Goal: Browse casually

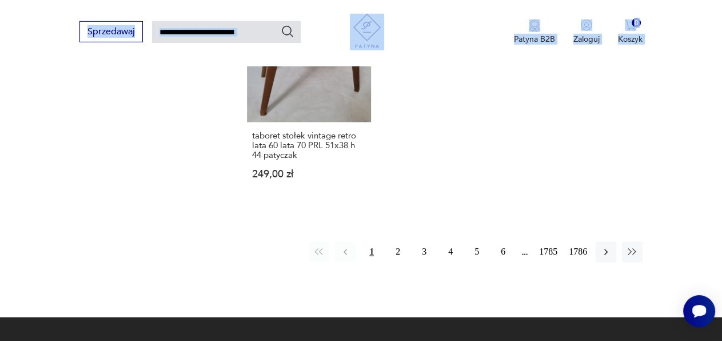
scroll to position [1440, 0]
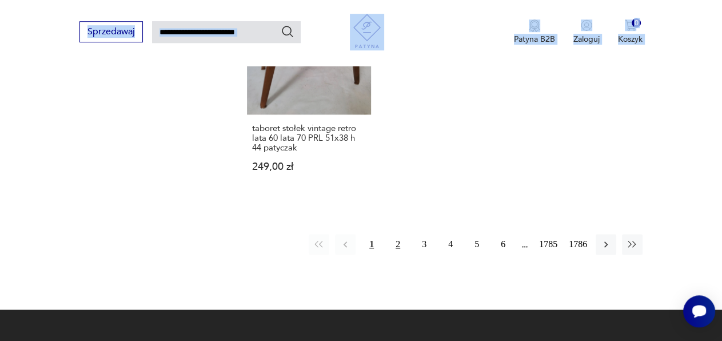
click at [399, 241] on button "2" at bounding box center [398, 244] width 21 height 21
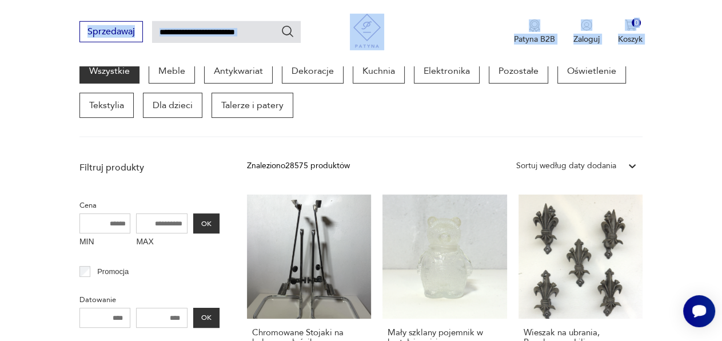
scroll to position [271, 0]
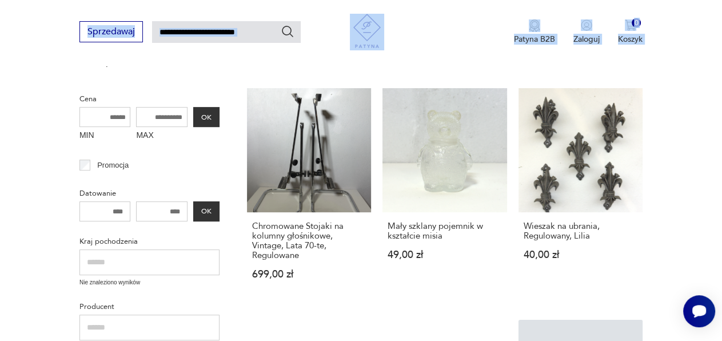
drag, startPoint x: 727, startPoint y: 334, endPoint x: 674, endPoint y: 208, distance: 136.8
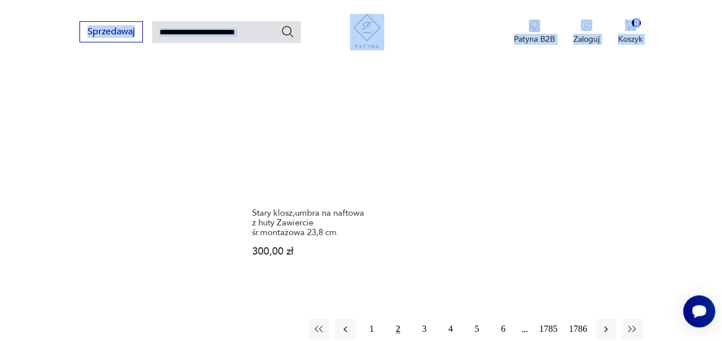
scroll to position [1455, 0]
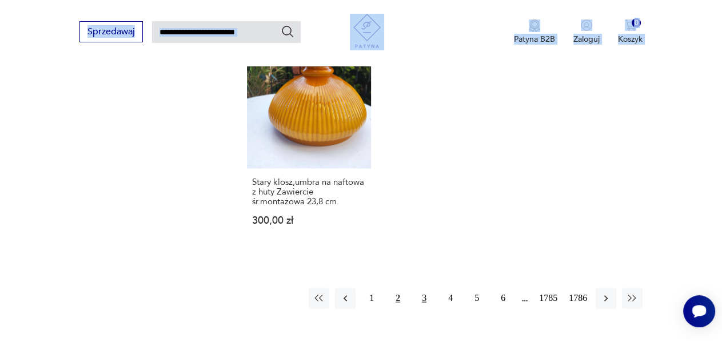
click at [427, 288] on button "3" at bounding box center [424, 298] width 21 height 21
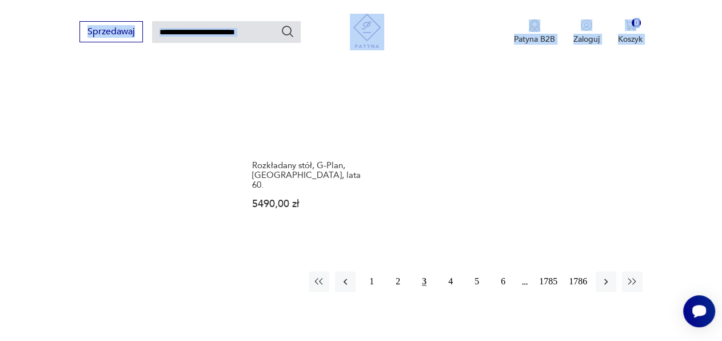
scroll to position [1475, 0]
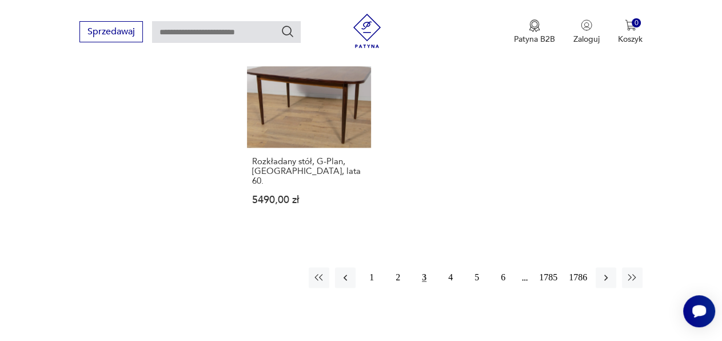
click at [451, 267] on button "4" at bounding box center [450, 277] width 21 height 21
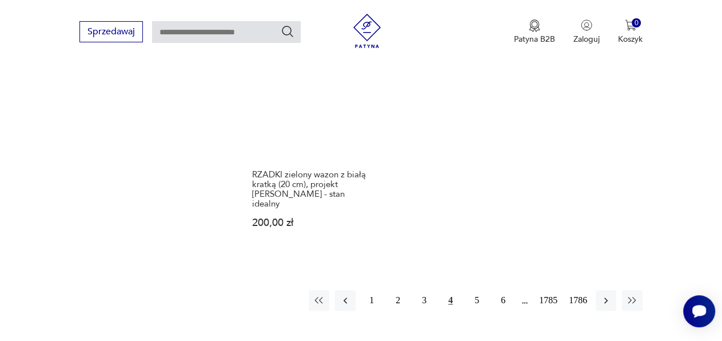
scroll to position [1496, 0]
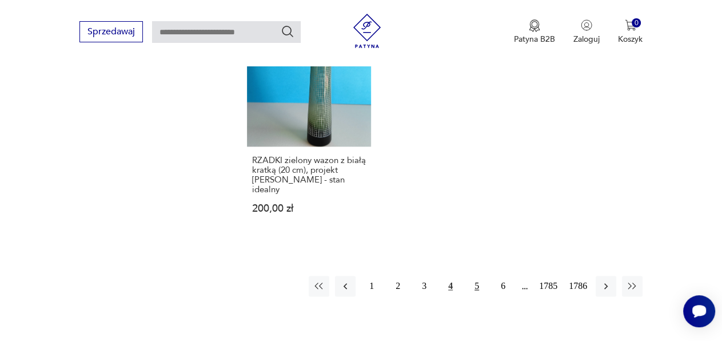
click at [478, 276] on button "5" at bounding box center [477, 286] width 21 height 21
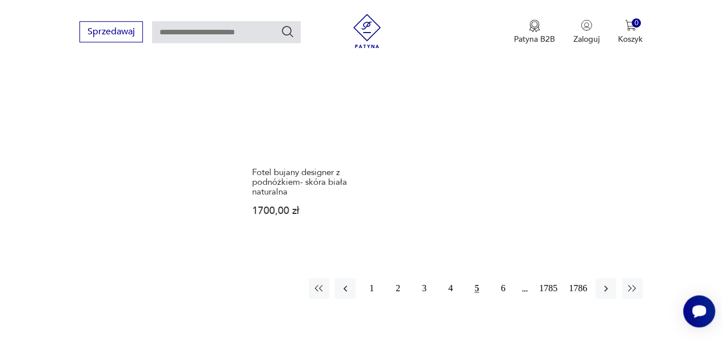
scroll to position [1507, 0]
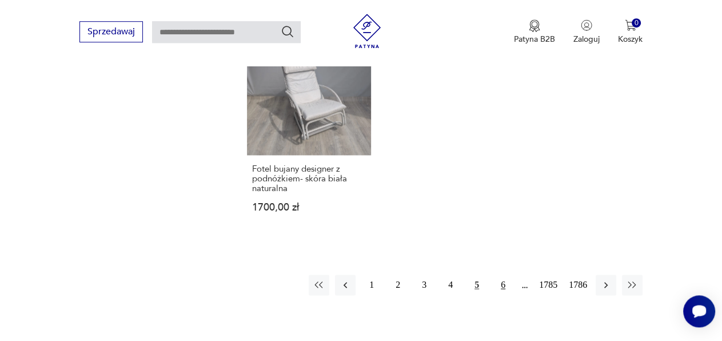
click at [500, 274] on button "6" at bounding box center [503, 284] width 21 height 21
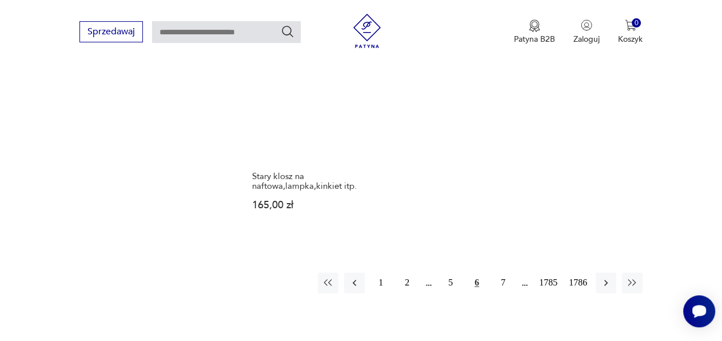
scroll to position [1444, 0]
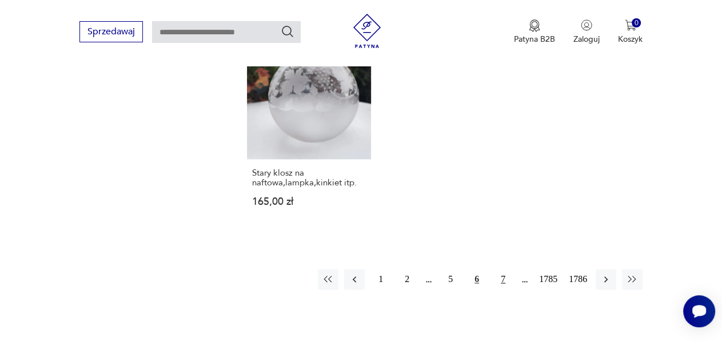
click at [505, 269] on button "7" at bounding box center [503, 279] width 21 height 21
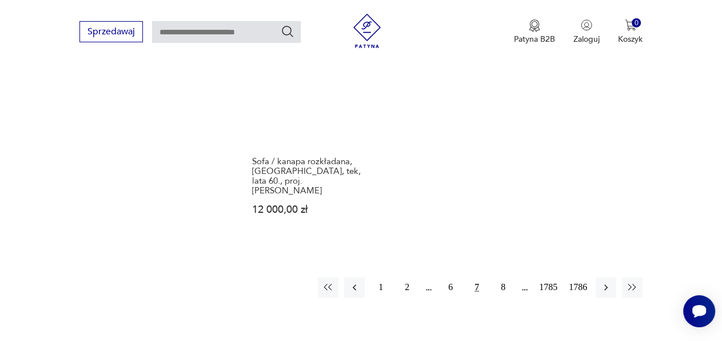
scroll to position [1455, 0]
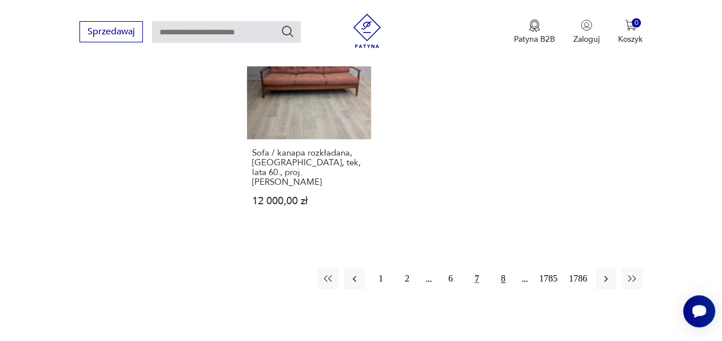
click at [495, 268] on button "8" at bounding box center [503, 278] width 21 height 21
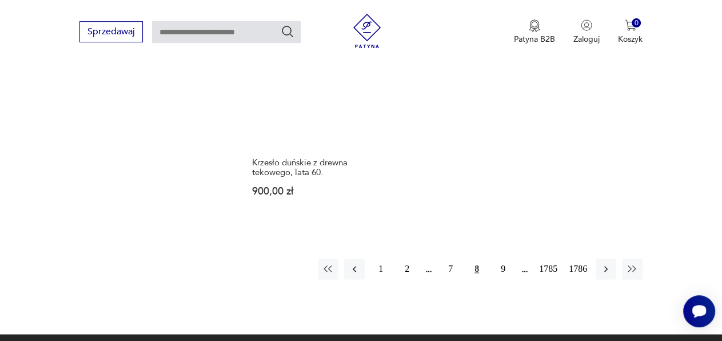
scroll to position [1475, 0]
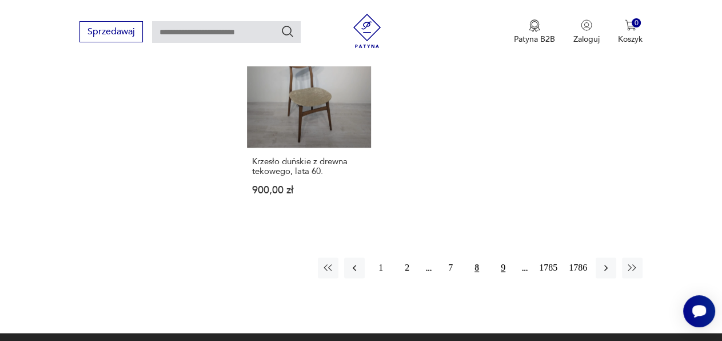
click at [502, 257] on button "9" at bounding box center [503, 267] width 21 height 21
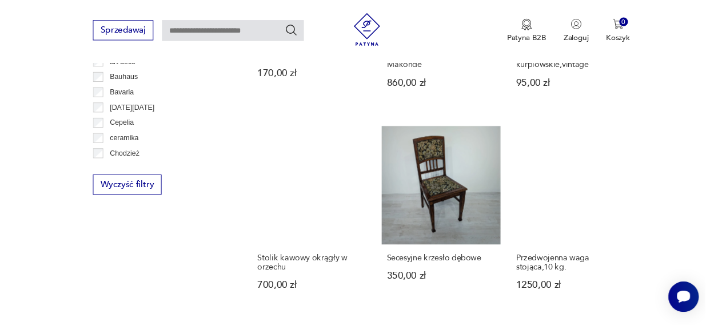
scroll to position [672, 0]
